Goal: Task Accomplishment & Management: Use online tool/utility

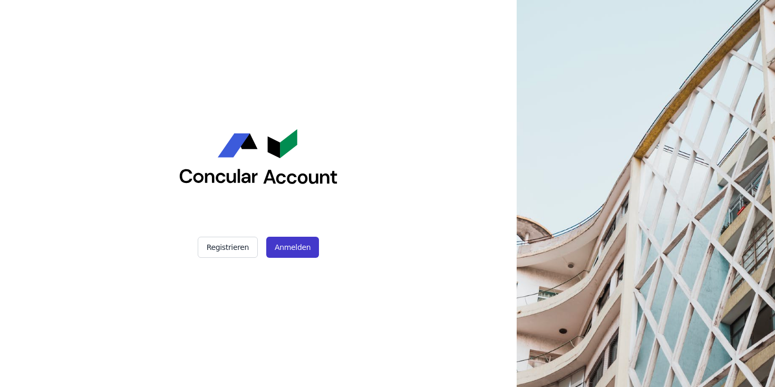
click at [281, 246] on button "Anmelden" at bounding box center [292, 247] width 53 height 21
click at [293, 241] on button "Anmelden" at bounding box center [292, 247] width 53 height 21
